Goal: Task Accomplishment & Management: Complete application form

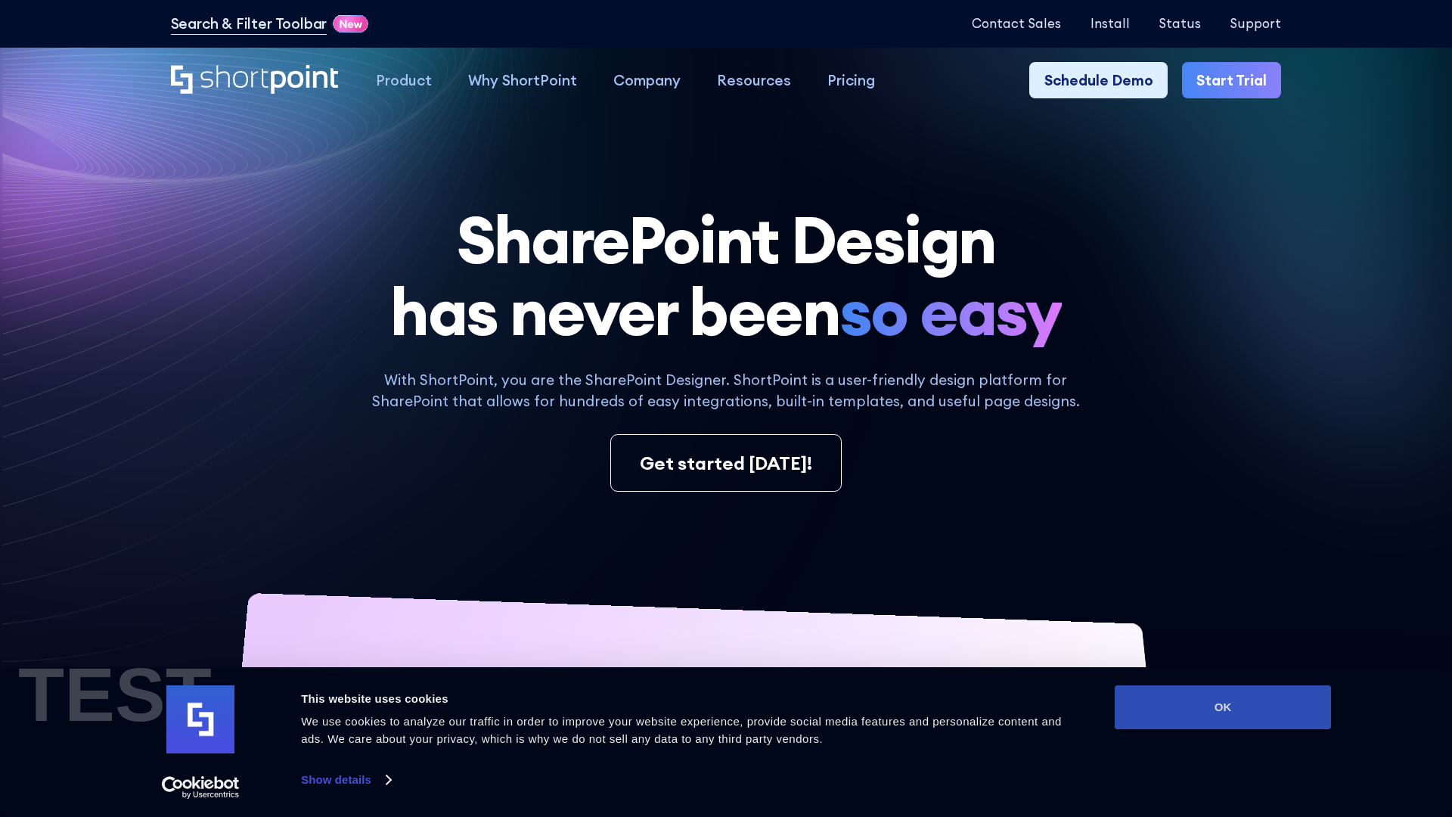
click at [1223, 707] on button "OK" at bounding box center [1223, 707] width 216 height 44
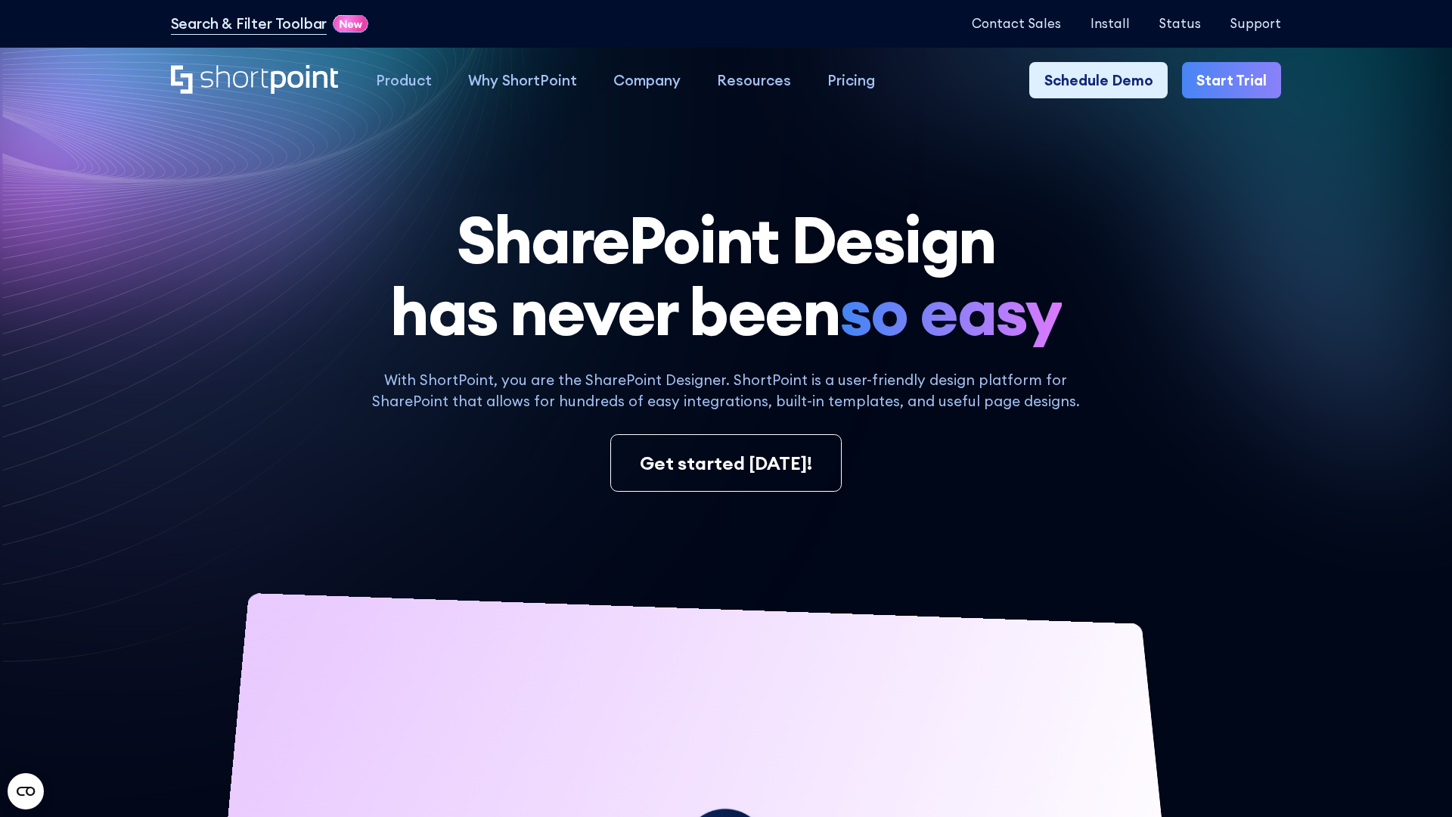
click at [1233, 79] on link "Start Trial" at bounding box center [1231, 80] width 99 height 36
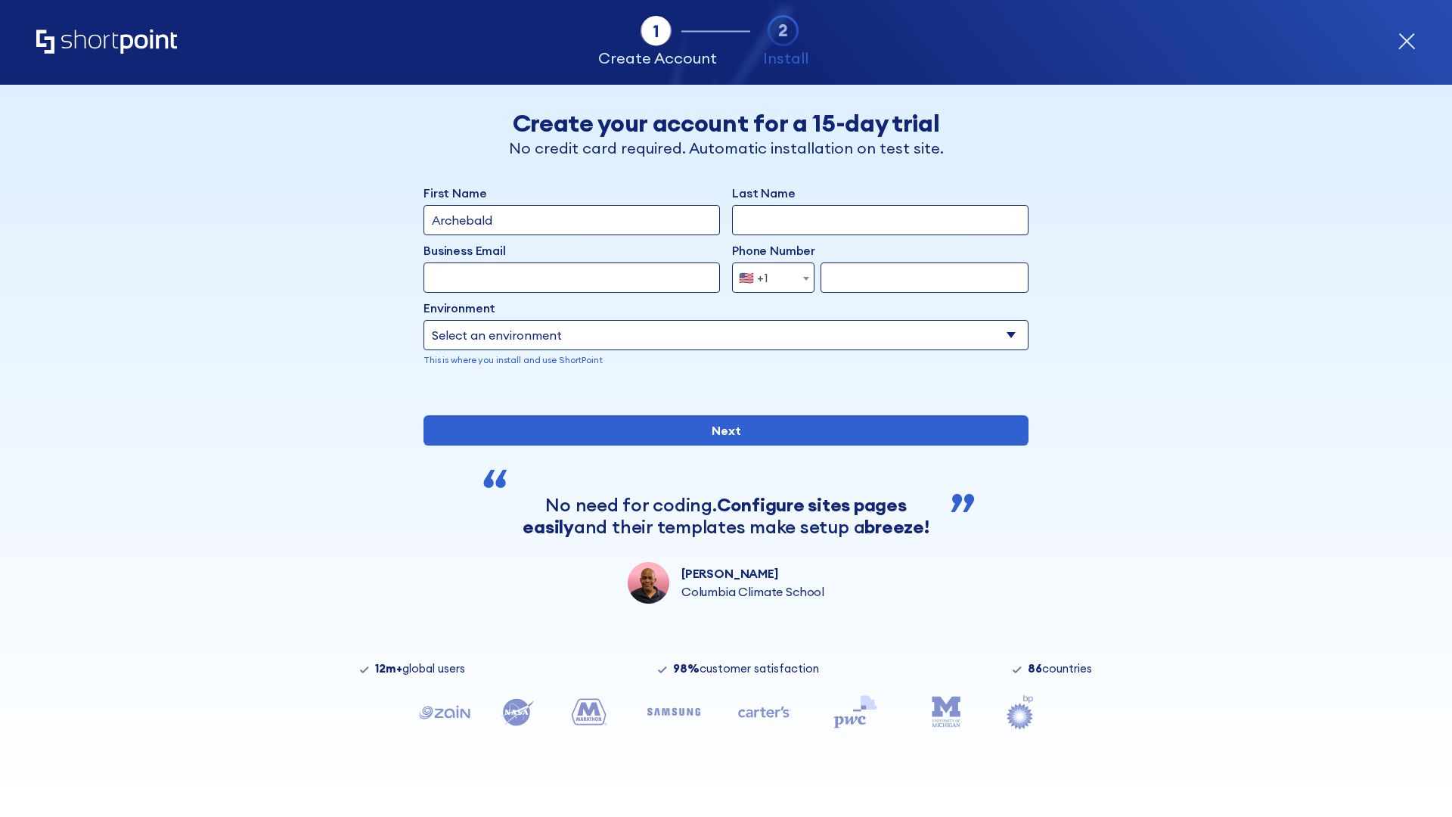
type input "Archebald"
type input "Berkuskv"
type input "2125556789"
select select "Microsoft 365"
type input "2125556789"
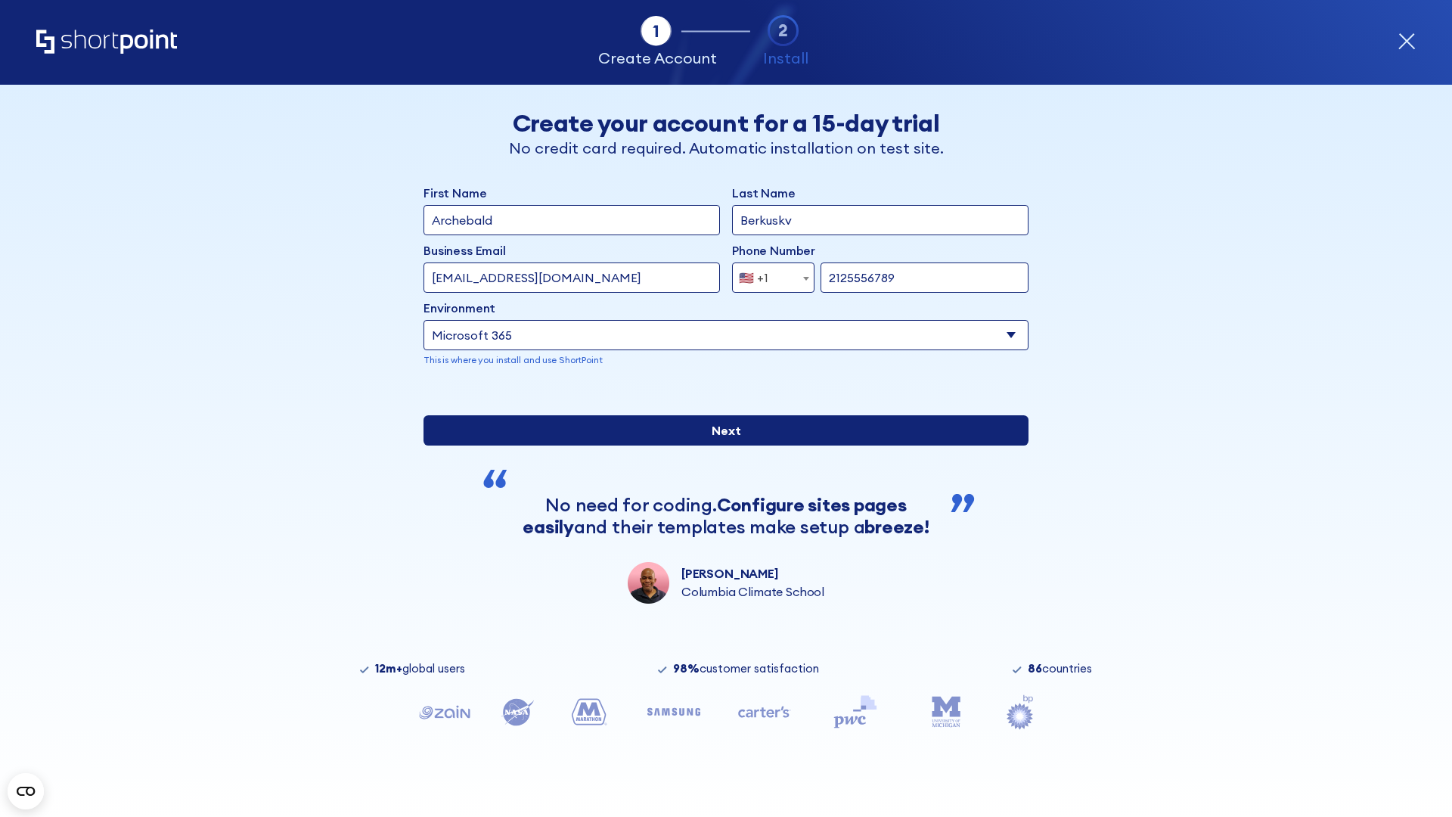
scroll to position [4, 0]
click at [726, 446] on input "Next" at bounding box center [726, 430] width 605 height 30
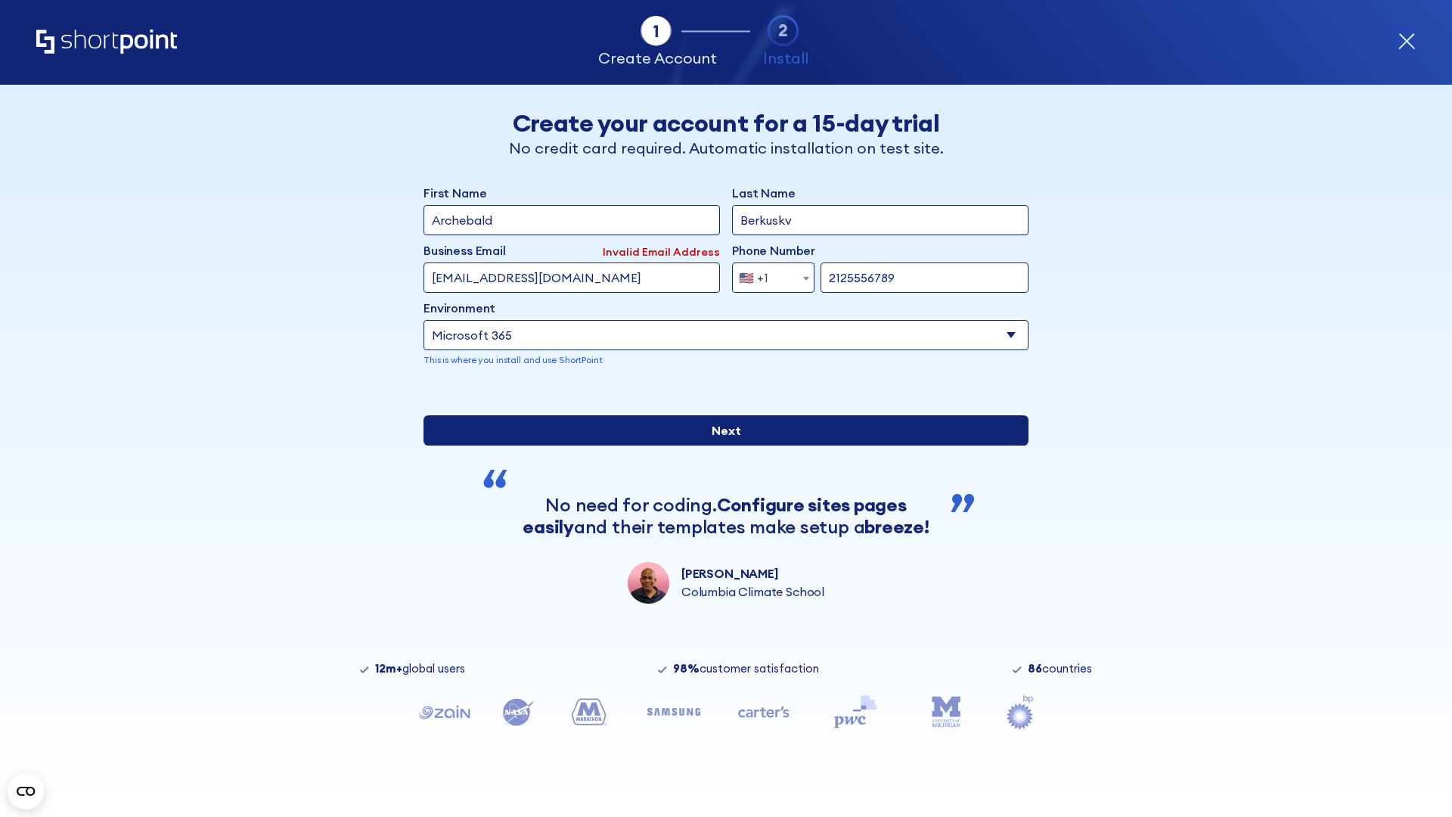
click at [726, 446] on input "Next" at bounding box center [726, 430] width 605 height 30
type input "test@shortpoint.com"
click at [726, 446] on input "Next" at bounding box center [726, 430] width 605 height 30
